Goal: Task Accomplishment & Management: Manage account settings

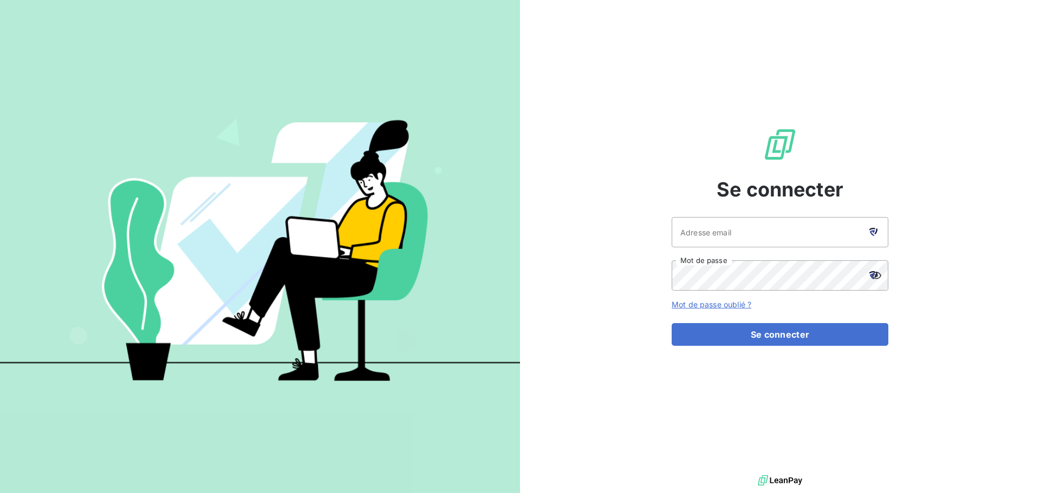
click at [875, 232] on icon at bounding box center [875, 232] width 3 height 6
click at [872, 231] on icon at bounding box center [871, 233] width 5 height 6
type input "[EMAIL_ADDRESS][DOMAIN_NAME]"
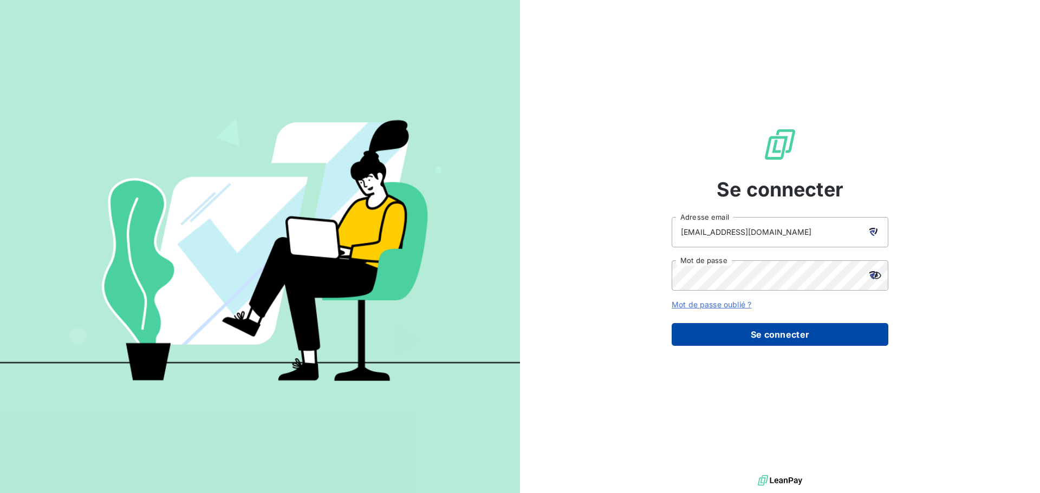
click at [769, 340] on button "Se connecter" at bounding box center [779, 334] width 217 height 23
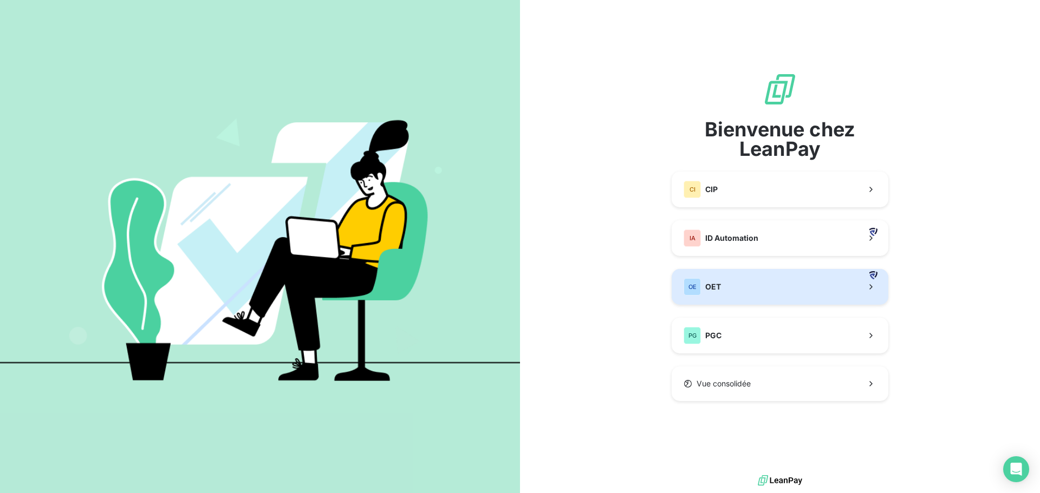
click at [782, 290] on button "OE OET" at bounding box center [779, 287] width 217 height 36
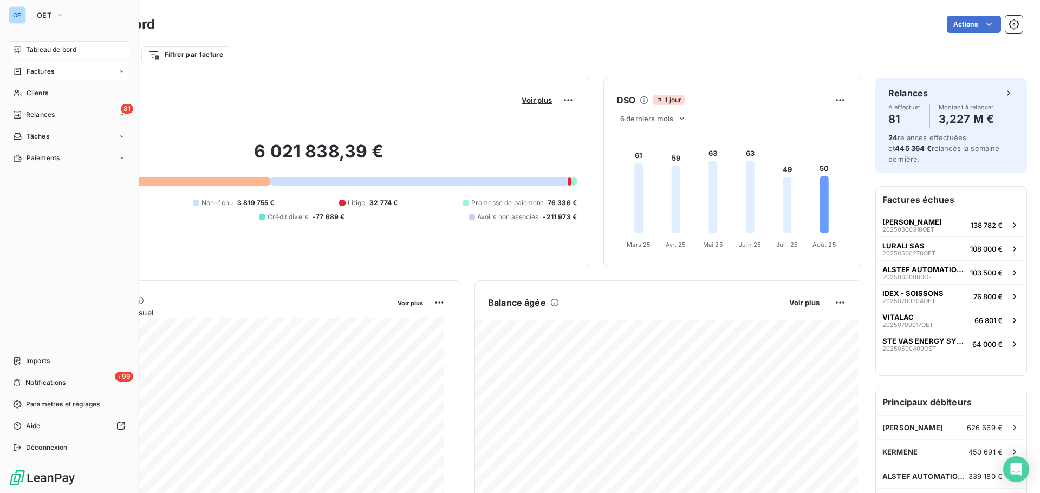
click at [25, 71] on div "Factures" at bounding box center [33, 72] width 41 height 10
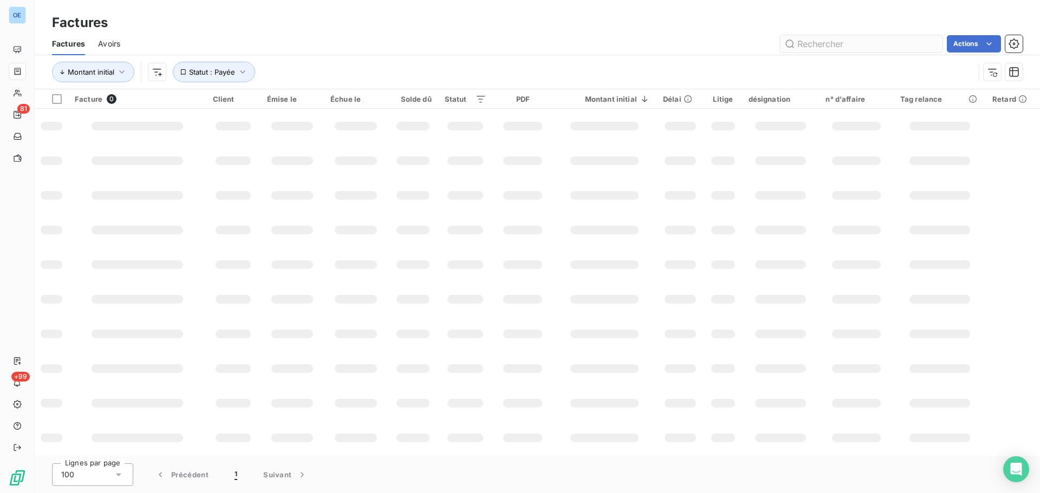
click at [898, 49] on input "text" at bounding box center [861, 43] width 162 height 17
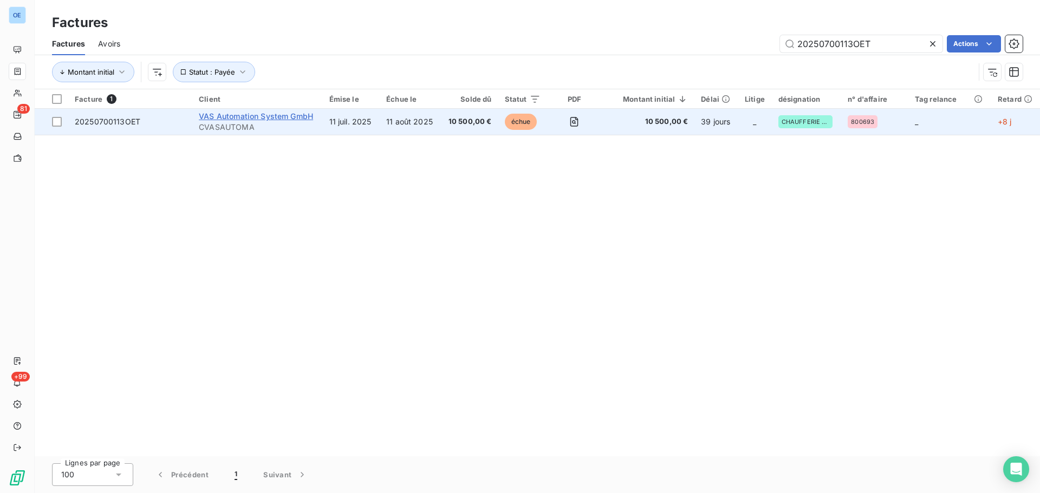
type input "20250700113OET"
click at [260, 112] on span "VAS Automation System GmbH" at bounding box center [256, 116] width 114 height 9
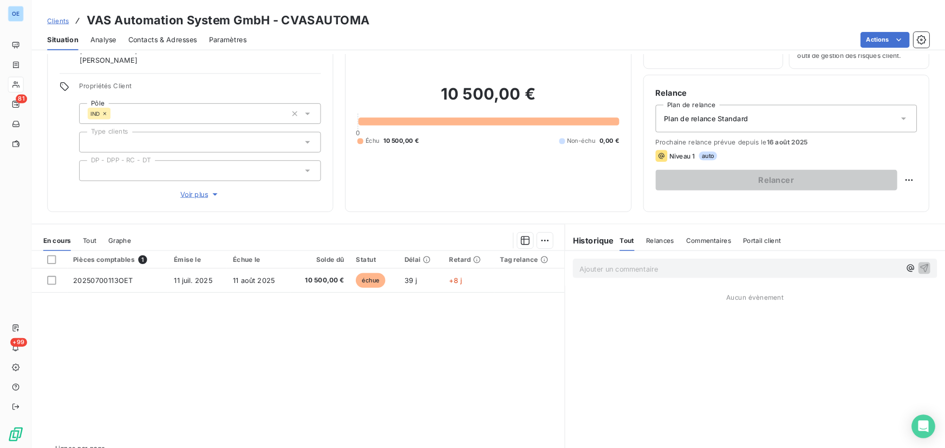
scroll to position [83, 0]
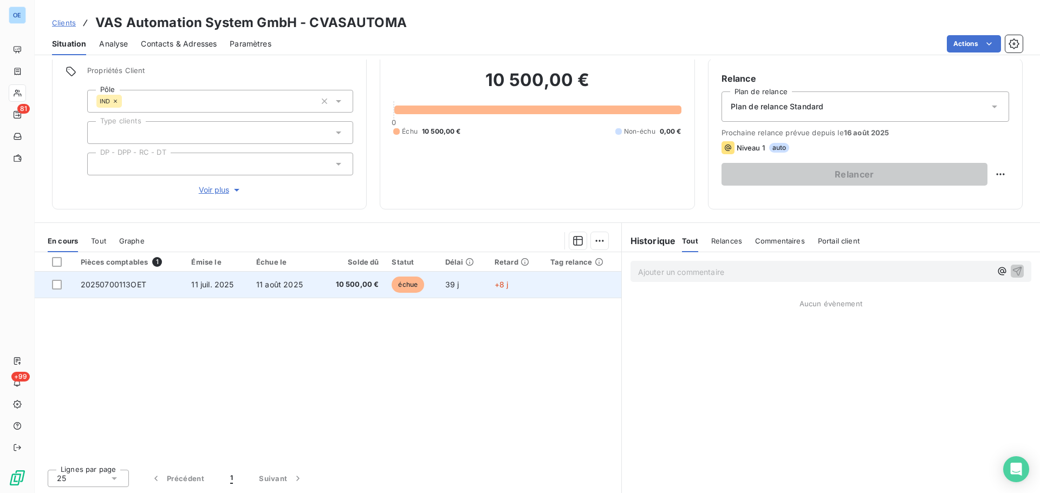
click at [115, 280] on span "20250700113OET" at bounding box center [114, 284] width 66 height 9
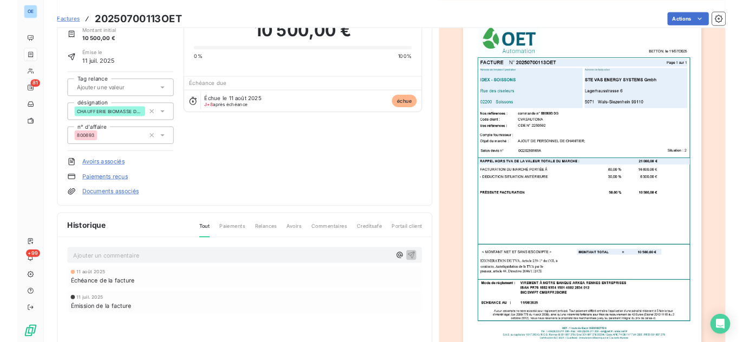
scroll to position [52, 0]
